Goal: Navigation & Orientation: Find specific page/section

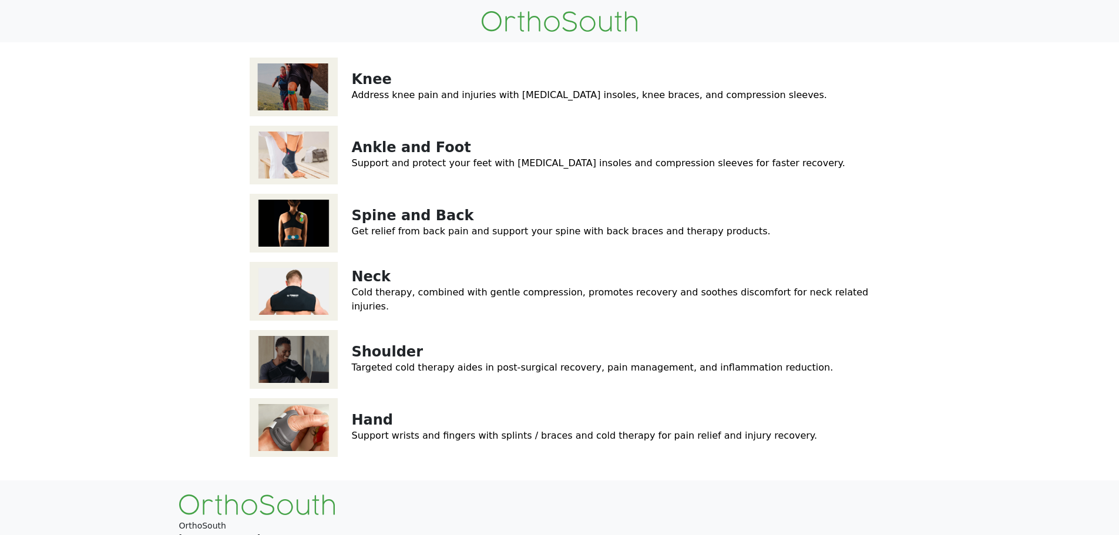
scroll to position [176, 0]
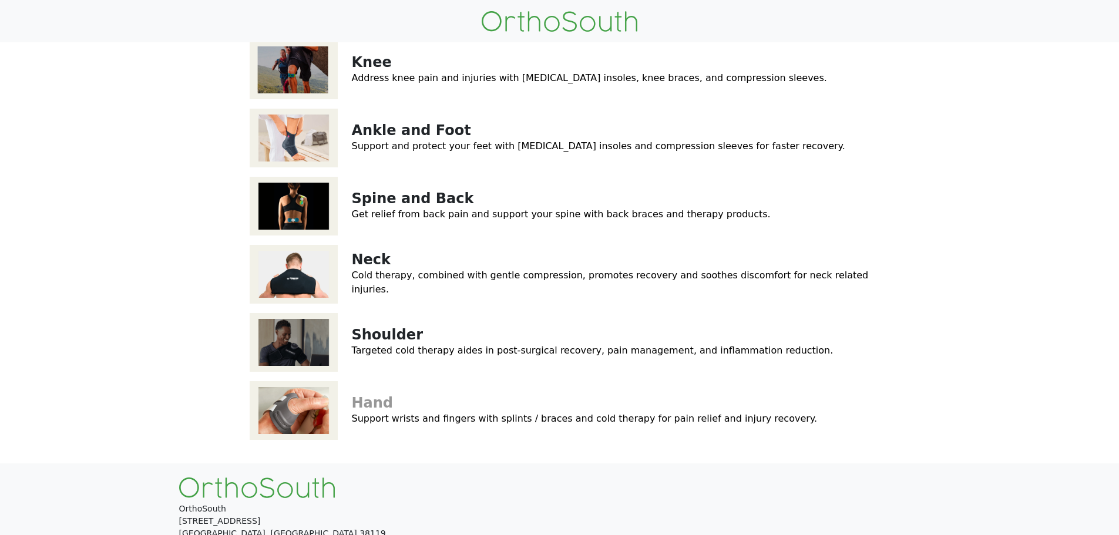
click at [365, 408] on link "Hand" at bounding box center [373, 403] width 42 height 16
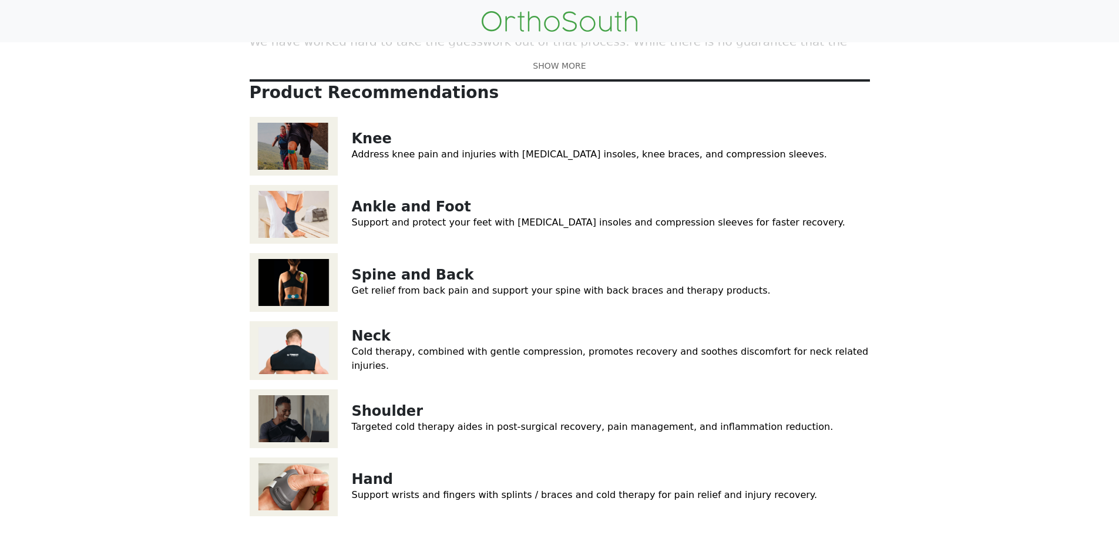
scroll to position [59, 0]
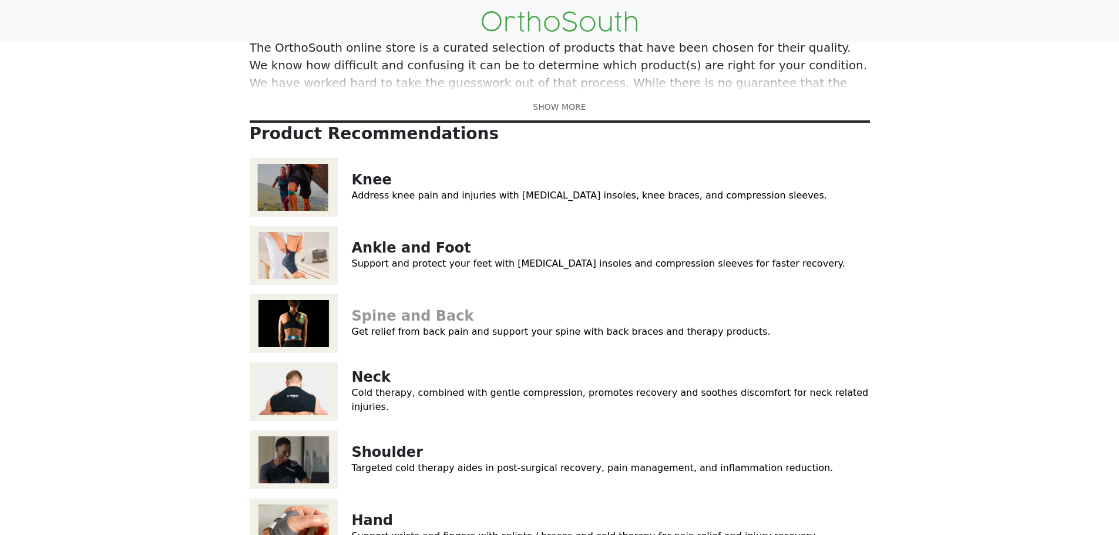
click at [391, 317] on link "Spine and Back" at bounding box center [413, 316] width 122 height 16
click at [361, 183] on link "Knee" at bounding box center [372, 180] width 40 height 16
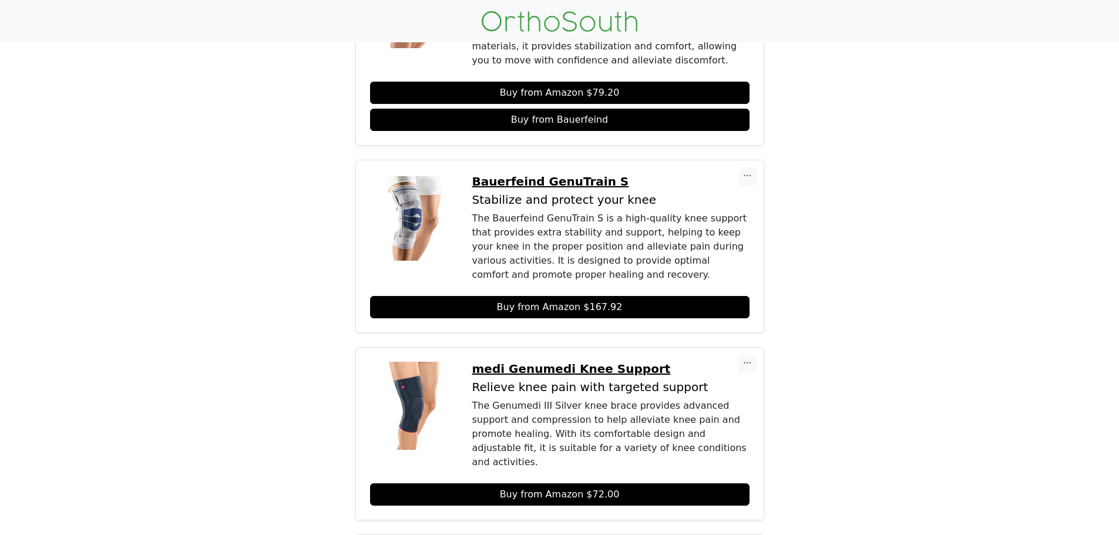
scroll to position [234, 0]
